Goal: Task Accomplishment & Management: Manage account settings

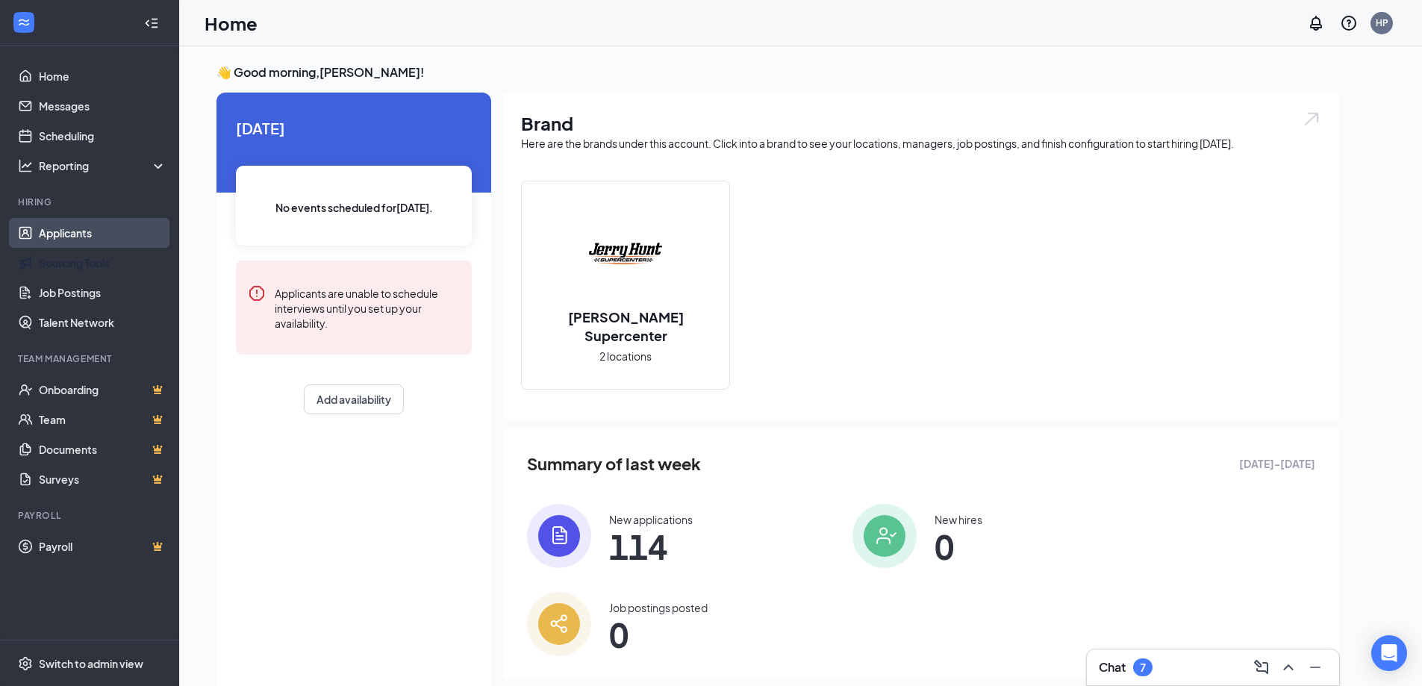
click at [76, 223] on link "Applicants" at bounding box center [103, 233] width 128 height 30
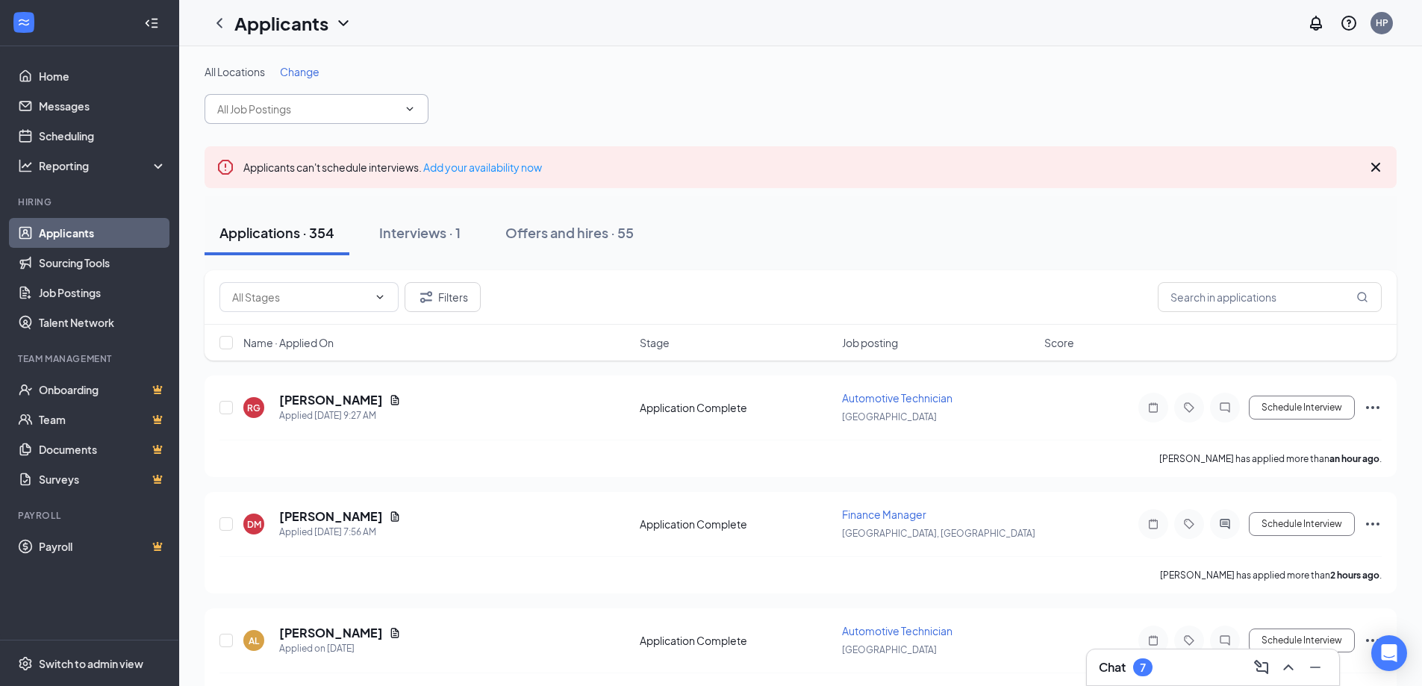
click at [409, 107] on icon "ChevronDown" at bounding box center [410, 109] width 12 height 12
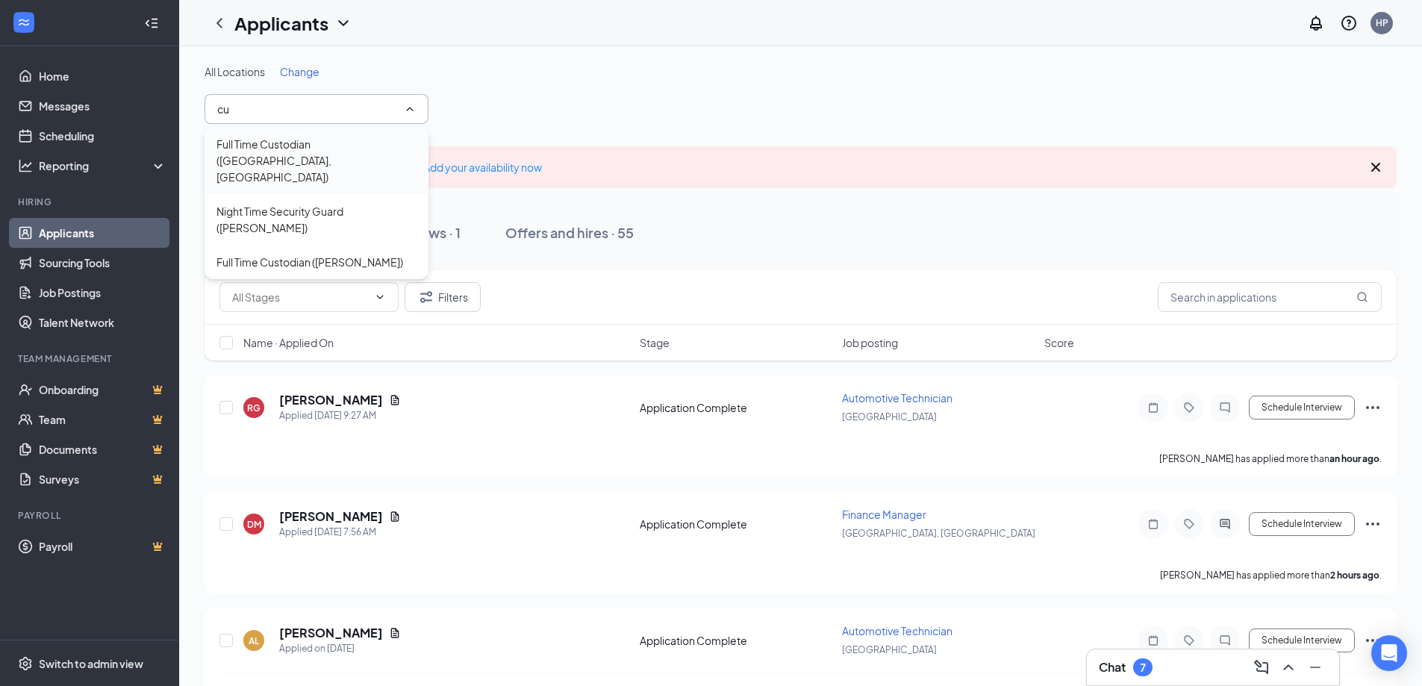
click at [263, 147] on div "Full Time Custodian ([GEOGRAPHIC_DATA], [GEOGRAPHIC_DATA])" at bounding box center [316, 160] width 200 height 49
type input "Full Time Custodian ([GEOGRAPHIC_DATA], [GEOGRAPHIC_DATA])"
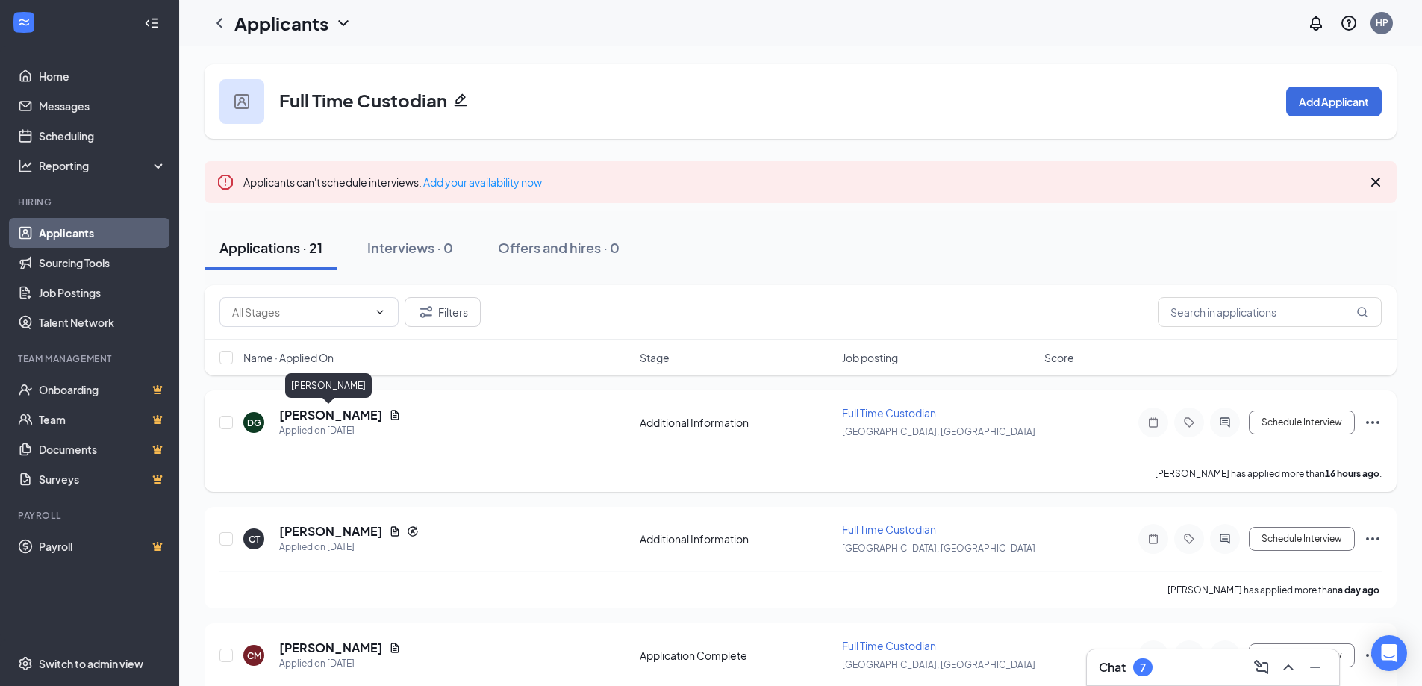
click at [331, 413] on h5 "[PERSON_NAME]" at bounding box center [331, 415] width 104 height 16
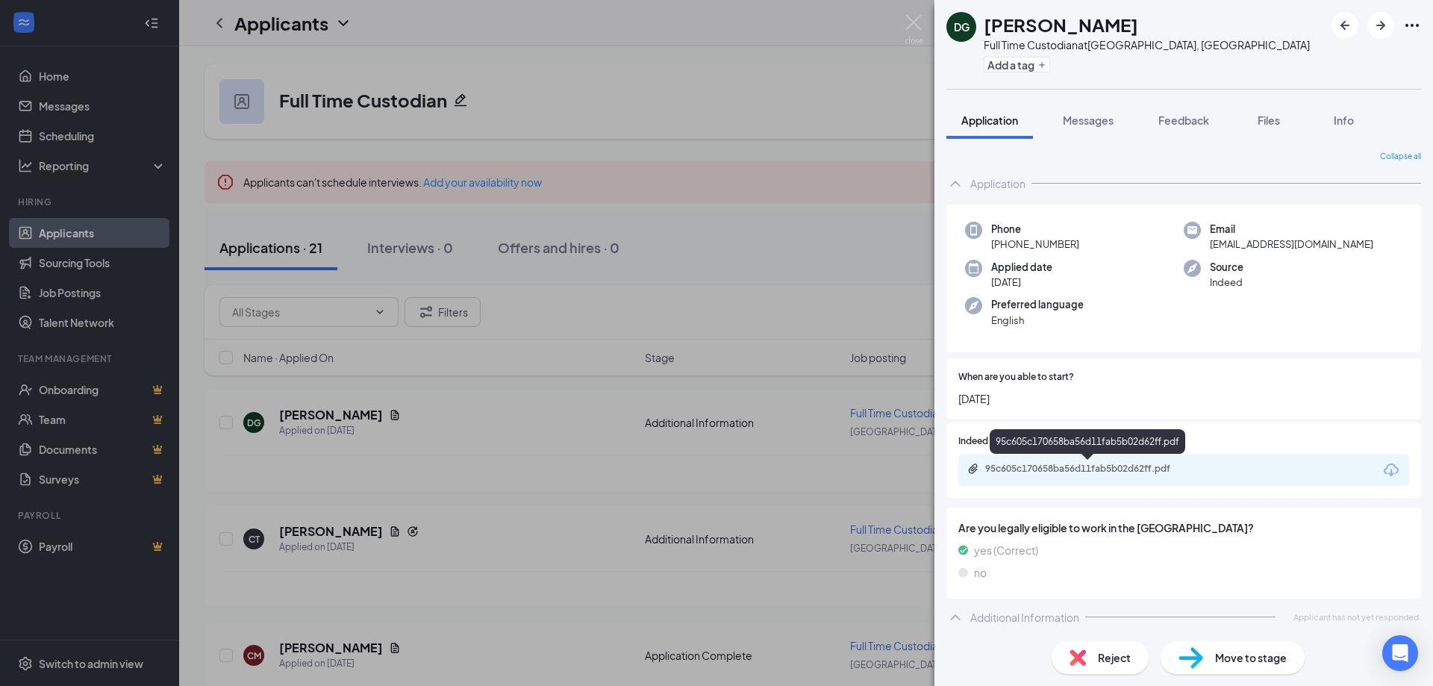
click at [1092, 470] on div "95c605c170658ba56d11fab5b02d62ff.pdf" at bounding box center [1089, 469] width 209 height 12
click at [914, 20] on img at bounding box center [914, 29] width 19 height 29
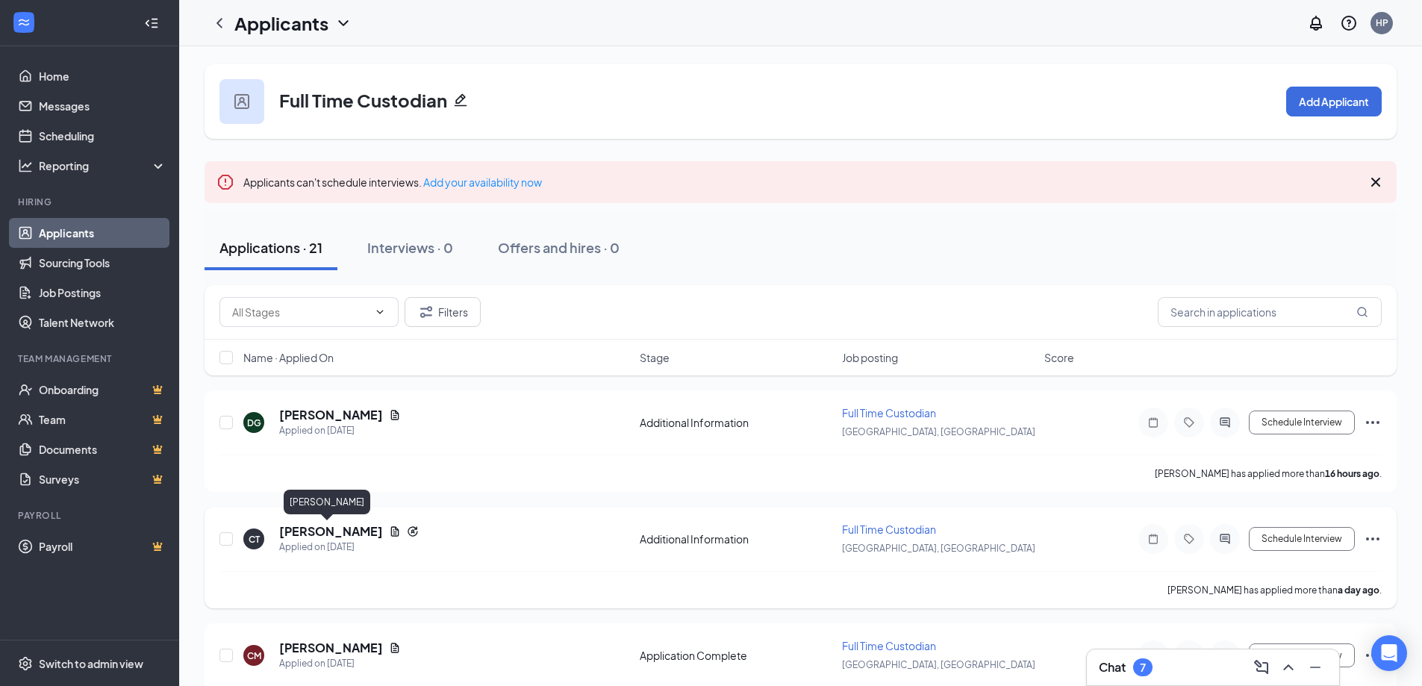
click at [331, 531] on h5 "[PERSON_NAME]" at bounding box center [331, 531] width 104 height 16
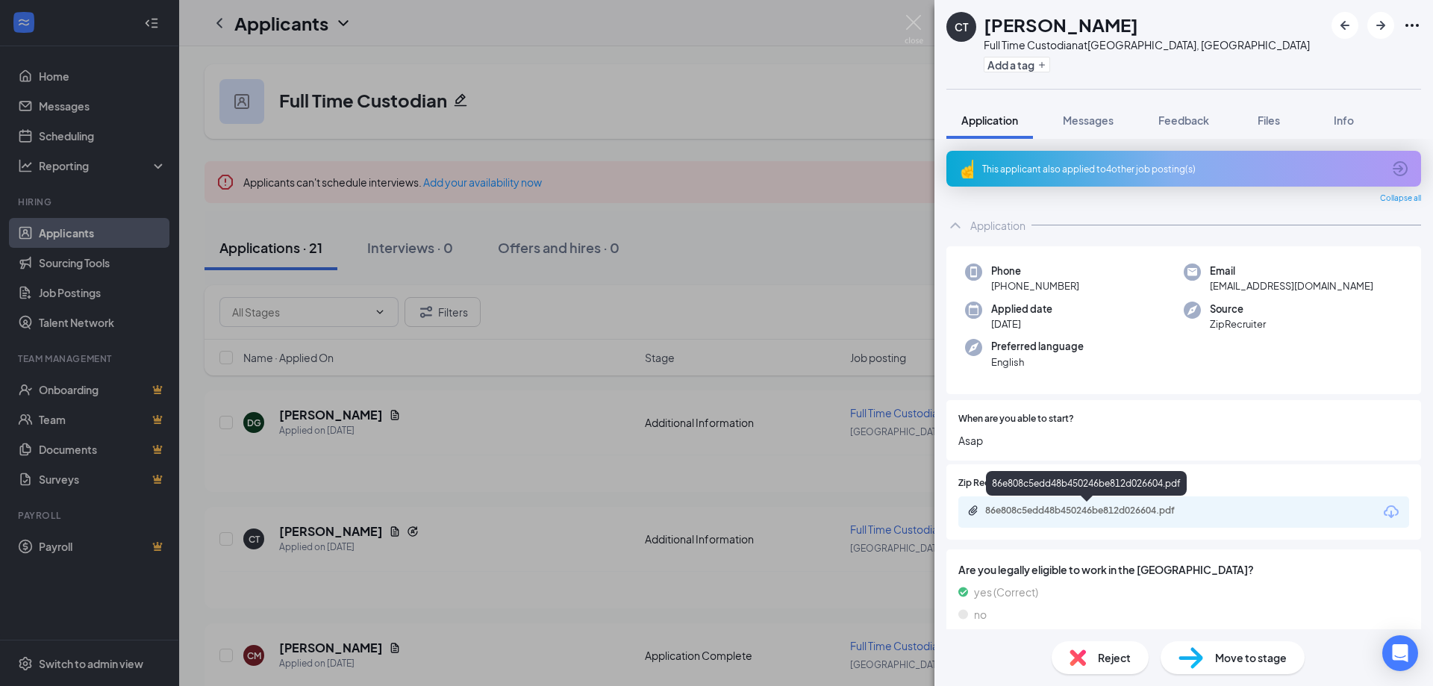
click at [1083, 513] on div "86e808c5edd48b450246be812d026604.pdf" at bounding box center [1089, 511] width 209 height 12
click at [911, 25] on img at bounding box center [914, 29] width 19 height 29
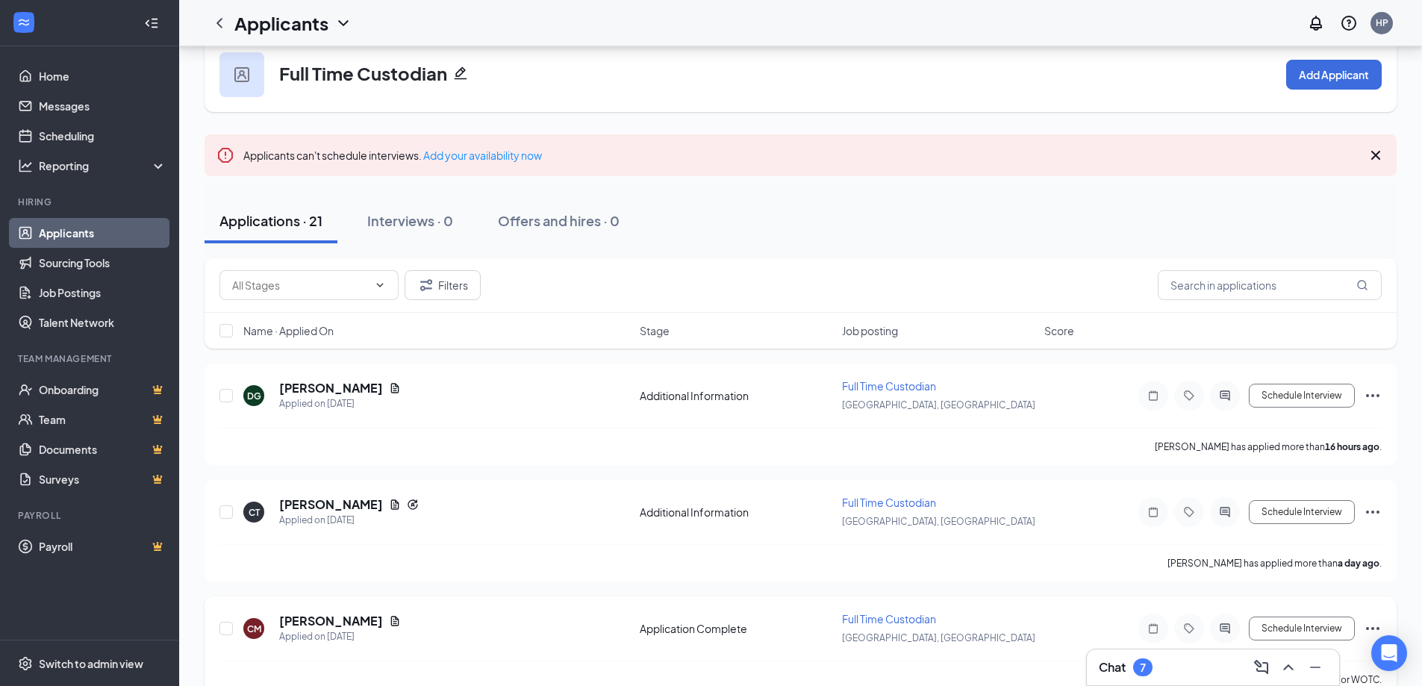
scroll to position [149, 0]
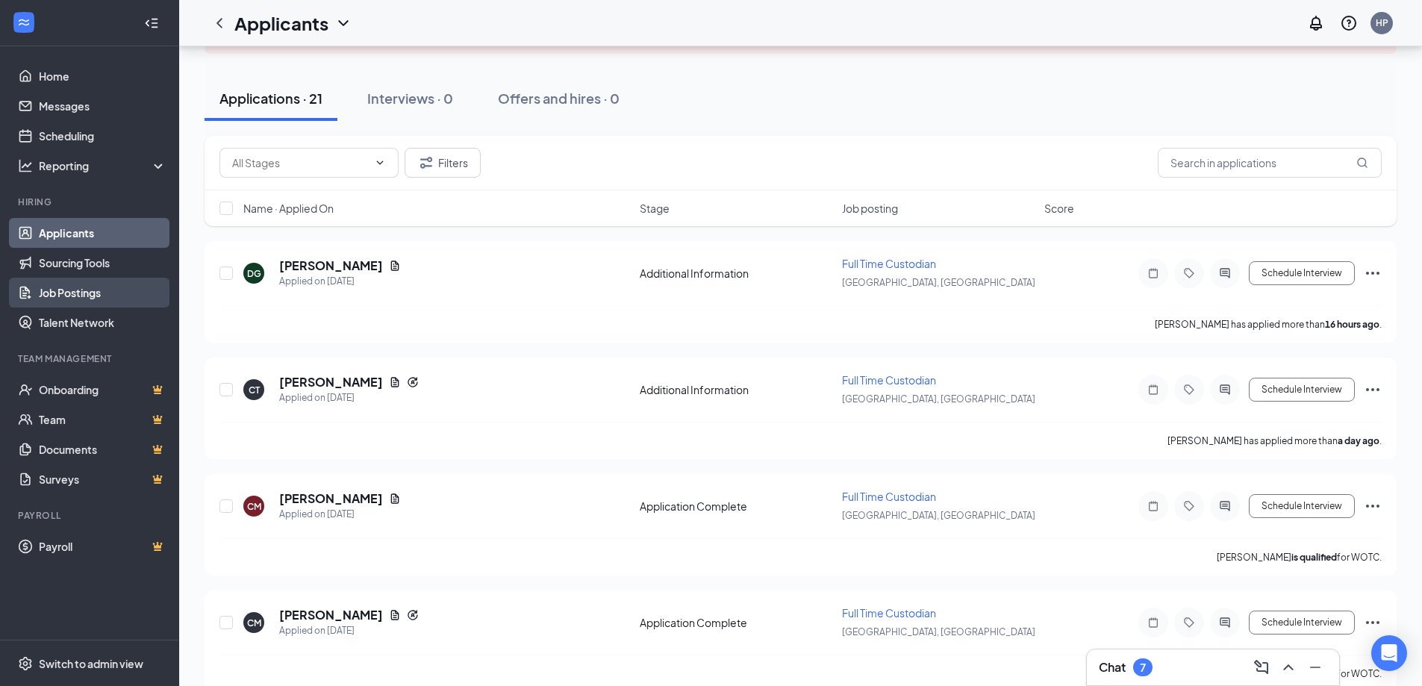
click at [96, 287] on link "Job Postings" at bounding box center [103, 293] width 128 height 30
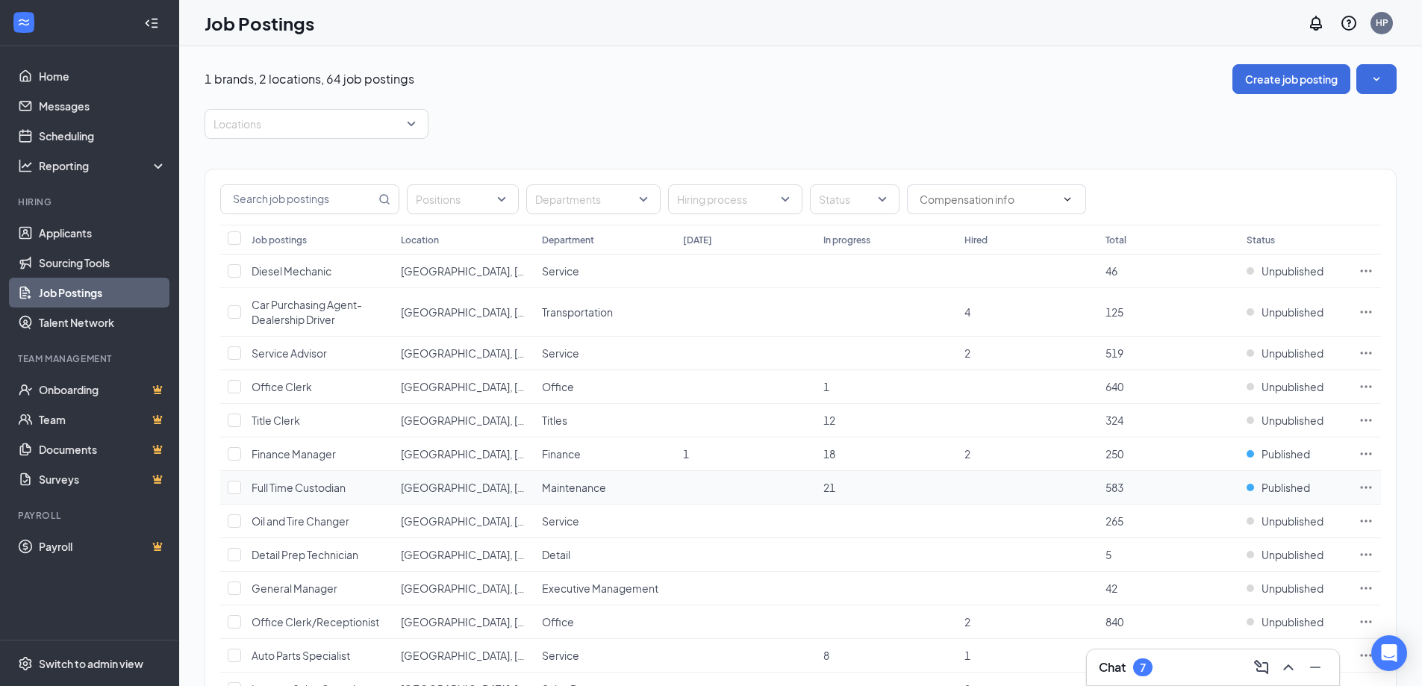
click at [318, 490] on span "Full Time Custodian" at bounding box center [299, 487] width 94 height 13
